Goal: Navigation & Orientation: Find specific page/section

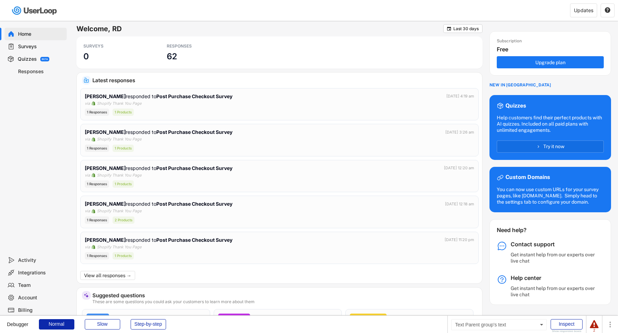
click at [37, 47] on div "Surveys" at bounding box center [41, 46] width 46 height 7
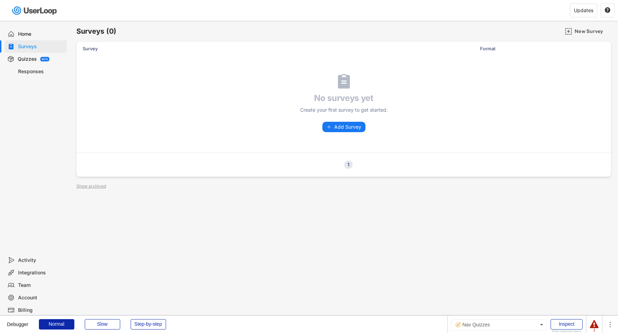
click at [37, 58] on div "Quizzes BETA" at bounding box center [36, 59] width 62 height 13
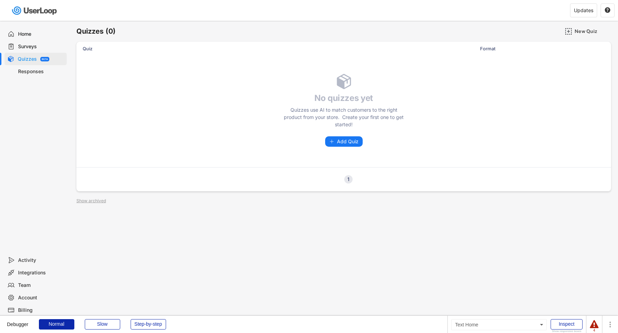
click at [32, 35] on div "Home" at bounding box center [41, 34] width 46 height 7
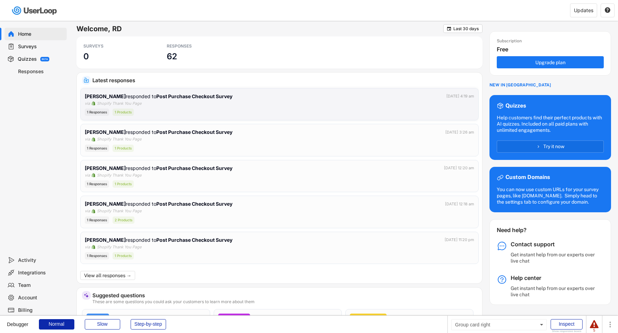
click at [256, 109] on div "1 Responses 1 Products" at bounding box center [279, 112] width 389 height 7
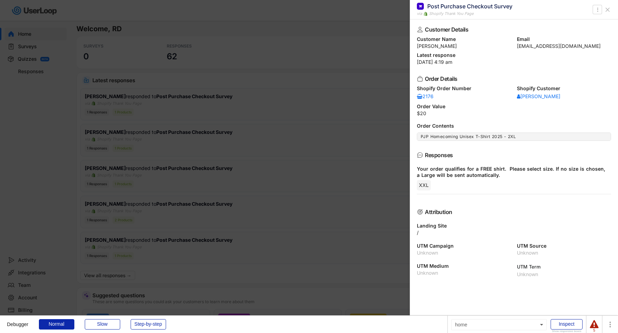
click at [255, 109] on div at bounding box center [309, 166] width 618 height 333
